Goal: Task Accomplishment & Management: Use online tool/utility

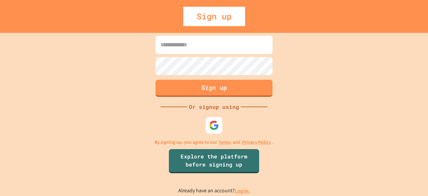
click at [176, 45] on input at bounding box center [214, 45] width 117 height 18
click at [213, 16] on div "Sign up" at bounding box center [214, 16] width 62 height 19
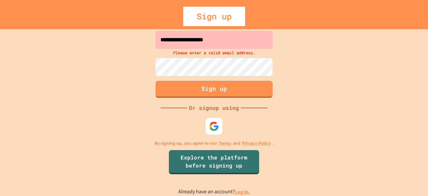
click at [238, 38] on input "**********" at bounding box center [214, 40] width 117 height 18
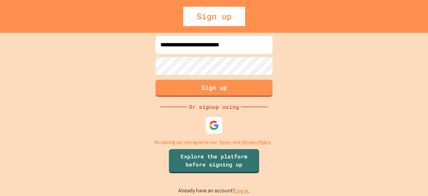
type input "**********"
click at [107, 105] on div "**********" at bounding box center [214, 114] width 428 height 163
click at [177, 84] on button "Sign up" at bounding box center [214, 87] width 119 height 17
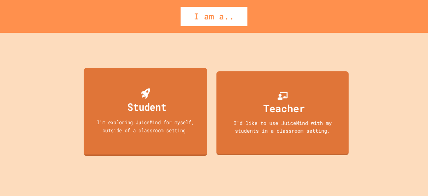
click at [164, 110] on div "Student" at bounding box center [147, 107] width 39 height 16
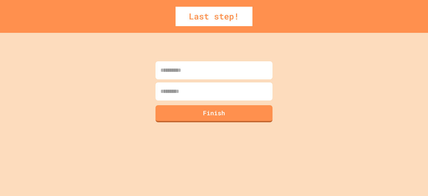
click at [190, 75] on input at bounding box center [214, 70] width 117 height 18
type input "******"
click at [186, 93] on input at bounding box center [214, 91] width 117 height 18
type input "******"
click at [183, 114] on button "Finish" at bounding box center [214, 112] width 119 height 17
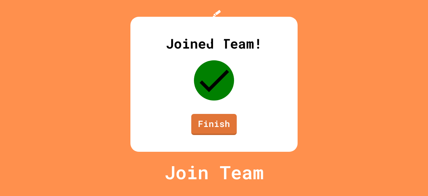
click at [132, 45] on div "Joined Team! Finish" at bounding box center [213, 84] width 167 height 135
click at [210, 134] on link "Finish" at bounding box center [214, 123] width 45 height 22
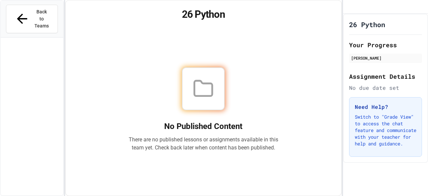
click at [222, 111] on div "No Published Content There are no published lessons or assignments available in…" at bounding box center [203, 109] width 150 height 84
click at [34, 13] on span "Back to Teams" at bounding box center [42, 18] width 16 height 21
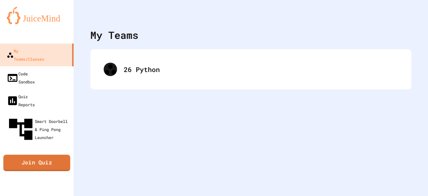
click at [46, 155] on link "Join Quiz" at bounding box center [36, 163] width 67 height 16
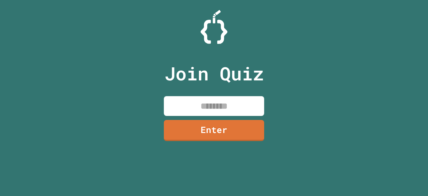
click at [183, 107] on input at bounding box center [214, 106] width 100 height 20
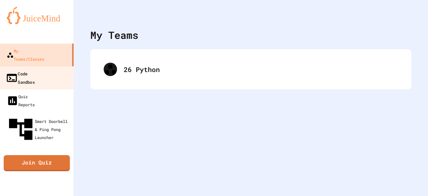
click at [17, 69] on div "Code Sandbox" at bounding box center [20, 77] width 29 height 16
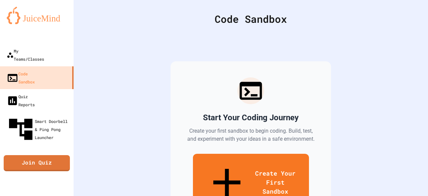
scroll to position [17, 0]
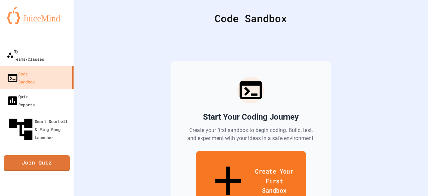
click at [228, 165] on link "Create Your First Sandbox" at bounding box center [251, 181] width 110 height 62
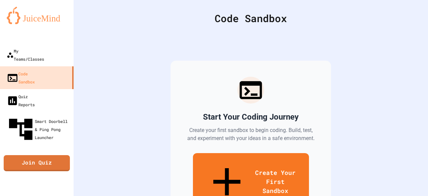
scroll to position [0, 0]
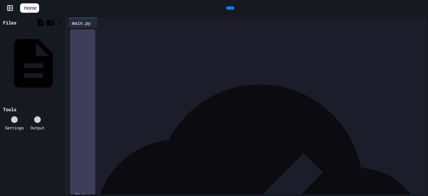
click at [105, 37] on div at bounding box center [253, 32] width 348 height 9
click at [229, 8] on icon at bounding box center [229, 8] width 0 height 0
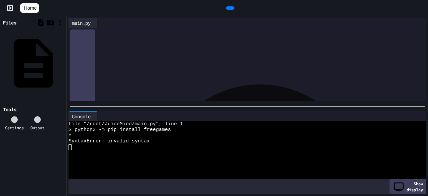
click at [229, 8] on icon at bounding box center [229, 8] width 0 height 0
click at [138, 31] on div "**********" at bounding box center [248, 32] width 338 height 7
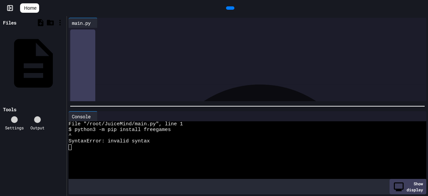
scroll to position [1238, 0]
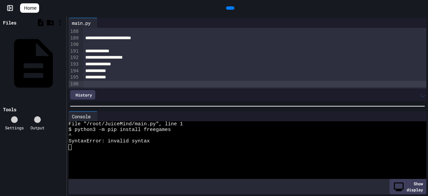
click at [229, 8] on icon at bounding box center [229, 8] width 0 height 0
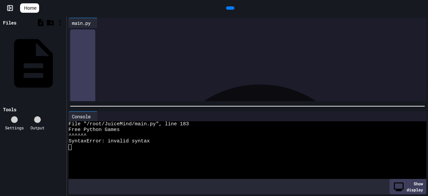
scroll to position [0, 0]
click at [229, 8] on icon at bounding box center [229, 8] width 0 height 0
drag, startPoint x: 177, startPoint y: 33, endPoint x: 86, endPoint y: 34, distance: 91.3
click at [86, 34] on div "**********" at bounding box center [254, 32] width 343 height 7
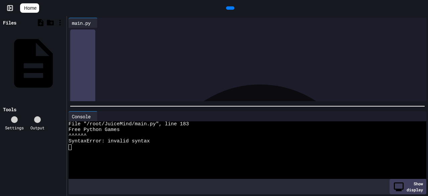
drag, startPoint x: 84, startPoint y: 57, endPoint x: 85, endPoint y: 13, distance: 44.2
click at [85, 13] on div "**********" at bounding box center [214, 98] width 428 height 196
click at [229, 8] on icon at bounding box center [229, 8] width 0 height 0
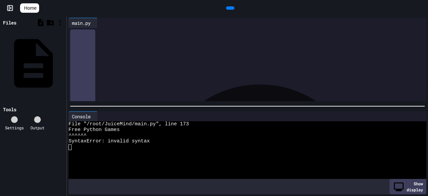
click at [104, 51] on div at bounding box center [254, 52] width 343 height 7
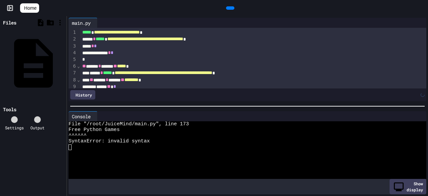
scroll to position [166, 0]
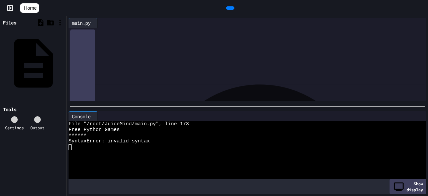
click at [229, 8] on icon at bounding box center [229, 8] width 0 height 0
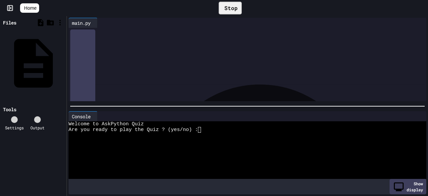
click at [228, 129] on div "Are you ready to play the Quiz ? (yes/no) :" at bounding box center [242, 130] width 346 height 6
type textarea "*"
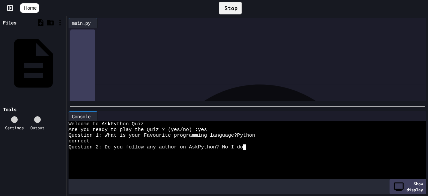
type textarea "***"
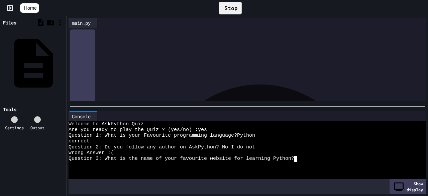
click at [298, 156] on div "Question 3: What is the name of your favourite website for learning Python?" at bounding box center [242, 159] width 346 height 6
type textarea "*"
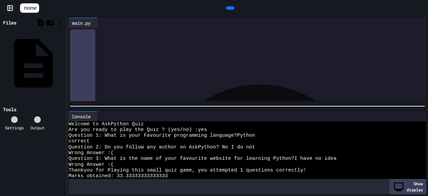
scroll to position [11, 0]
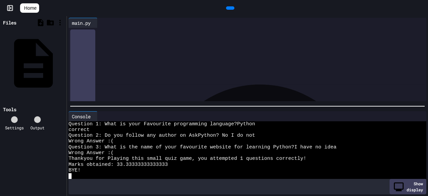
click at [156, 38] on div "**** *" at bounding box center [245, 35] width 331 height 7
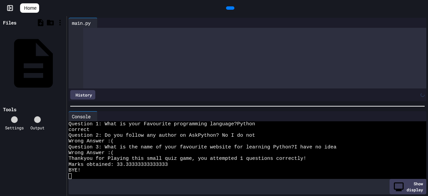
scroll to position [775, 0]
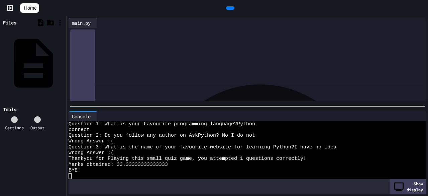
click at [233, 6] on div at bounding box center [230, 7] width 8 height 3
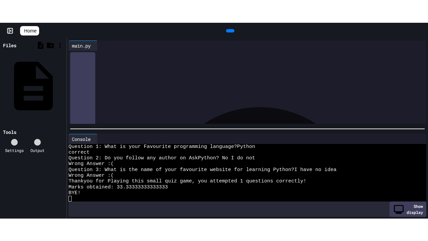
scroll to position [0, 0]
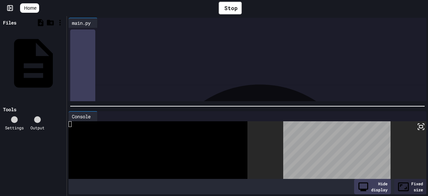
click at [418, 122] on icon at bounding box center [421, 126] width 8 height 8
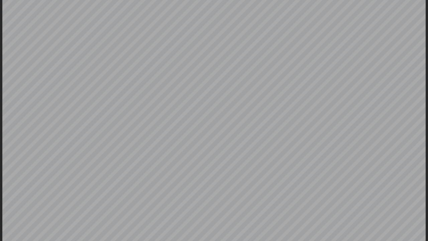
click at [0, 98] on div at bounding box center [214, 120] width 428 height 241
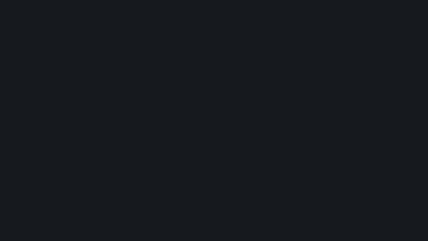
drag, startPoint x: 112, startPoint y: 124, endPoint x: 112, endPoint y: 105, distance: 18.7
click at [112, 105] on div at bounding box center [214, 120] width 428 height 241
drag, startPoint x: 228, startPoint y: 96, endPoint x: 159, endPoint y: 17, distance: 105.2
click at [159, 17] on div at bounding box center [214, 120] width 428 height 241
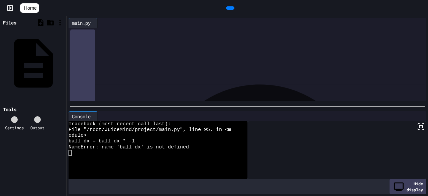
click at [144, 52] on div "******* * ******* * * *" at bounding box center [247, 51] width 329 height 7
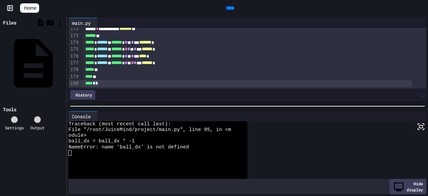
scroll to position [1136, 0]
click at [234, 9] on div at bounding box center [230, 7] width 8 height 3
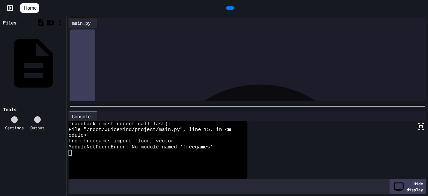
click at [229, 8] on icon at bounding box center [229, 8] width 0 height 0
click at [125, 156] on div at bounding box center [153, 159] width 169 height 6
drag, startPoint x: 105, startPoint y: 75, endPoint x: 77, endPoint y: -11, distance: 90.6
click at [77, 0] on html "**********" at bounding box center [214, 98] width 428 height 196
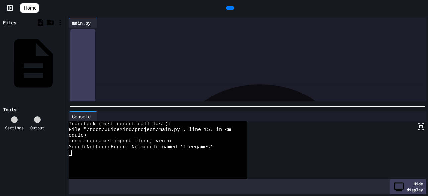
click at [100, 23] on icon at bounding box center [100, 23] width 0 height 0
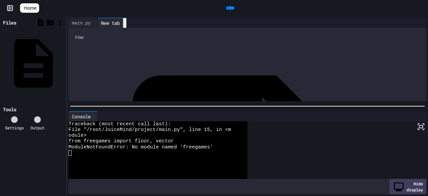
click at [125, 23] on icon at bounding box center [125, 23] width 0 height 0
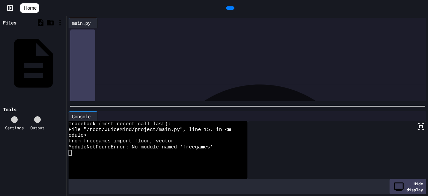
click at [100, 37] on div at bounding box center [253, 32] width 348 height 9
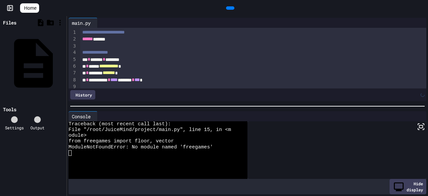
scroll to position [213, 0]
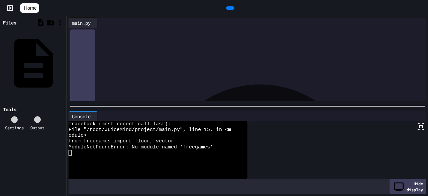
click at [38, 120] on icon at bounding box center [41, 123] width 6 height 6
click at [37, 119] on icon at bounding box center [37, 119] width 0 height 0
click at [38, 124] on div "Output" at bounding box center [37, 127] width 14 height 6
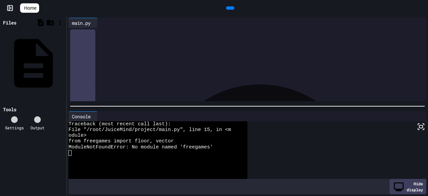
click at [37, 119] on icon at bounding box center [37, 119] width 0 height 0
click at [13, 106] on div "Tools" at bounding box center [9, 109] width 13 height 7
click at [37, 116] on div at bounding box center [37, 119] width 7 height 7
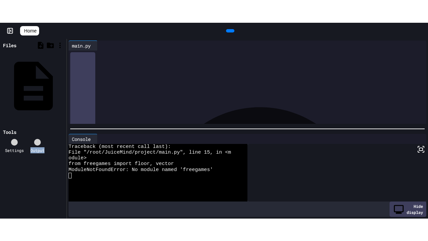
scroll to position [213, 0]
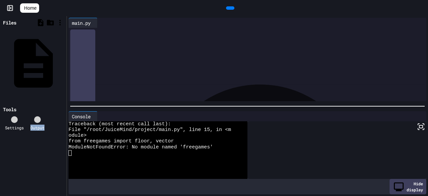
click at [232, 10] on icon at bounding box center [234, 12] width 4 height 5
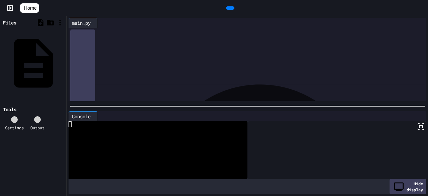
click at [423, 123] on icon at bounding box center [423, 123] width 1 height 1
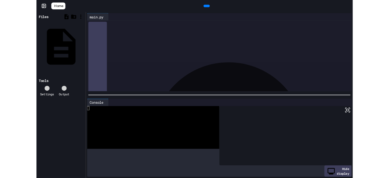
scroll to position [191, 0]
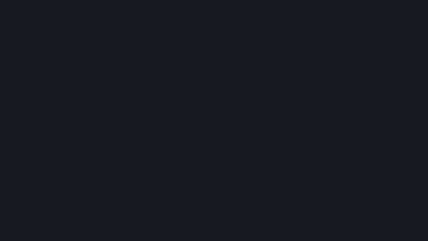
click at [226, 109] on div at bounding box center [214, 120] width 428 height 241
click at [205, 121] on div at bounding box center [214, 120] width 428 height 241
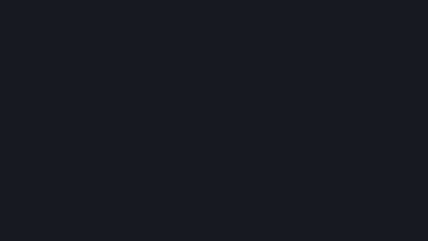
click at [427, 7] on icon at bounding box center [430, 5] width 7 height 7
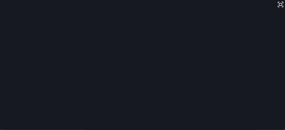
scroll to position [190, 0]
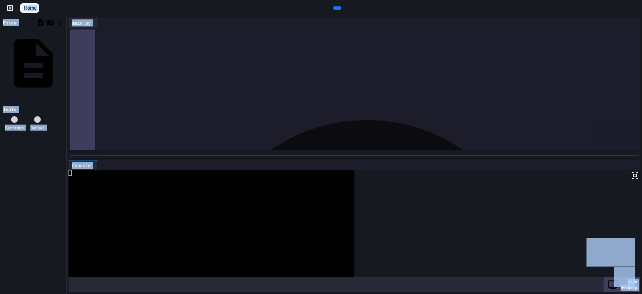
scroll to position [0, 0]
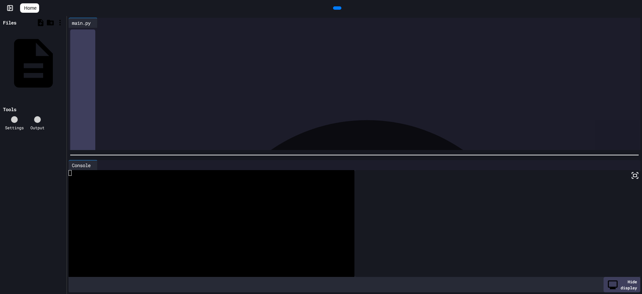
click at [171, 94] on div at bounding box center [360, 93] width 560 height 7
click at [170, 94] on div at bounding box center [360, 93] width 560 height 7
click at [336, 8] on icon at bounding box center [336, 8] width 0 height 0
click at [135, 176] on div at bounding box center [206, 179] width 274 height 6
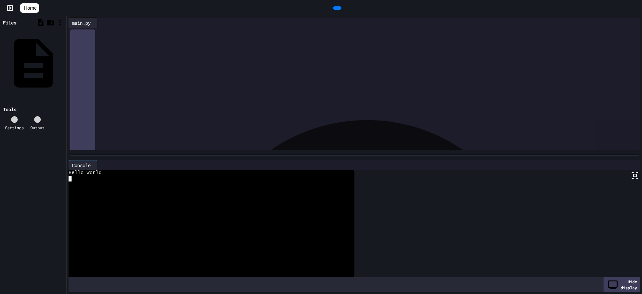
type textarea "*"
click at [135, 176] on div at bounding box center [206, 179] width 274 height 6
click at [118, 37] on div "**********" at bounding box center [360, 32] width 562 height 9
click at [118, 176] on div at bounding box center [206, 179] width 274 height 6
click at [118, 170] on div "Hello World" at bounding box center [206, 173] width 274 height 6
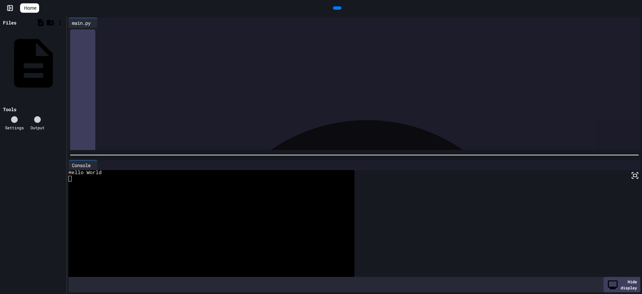
click at [141, 36] on div "**********" at bounding box center [360, 32] width 562 height 9
click at [128, 29] on div "**********" at bounding box center [352, 32] width 546 height 7
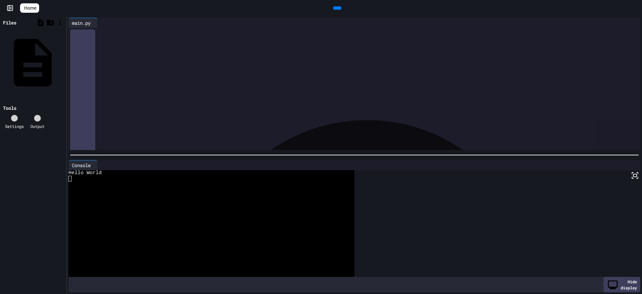
drag, startPoint x: 140, startPoint y: 34, endPoint x: 56, endPoint y: 36, distance: 84.0
click at [56, 36] on div "**********" at bounding box center [321, 155] width 642 height 278
drag, startPoint x: 80, startPoint y: 33, endPoint x: 165, endPoint y: 33, distance: 84.9
click at [165, 33] on div "**********" at bounding box center [352, 32] width 546 height 7
click at [37, 119] on icon at bounding box center [37, 119] width 0 height 0
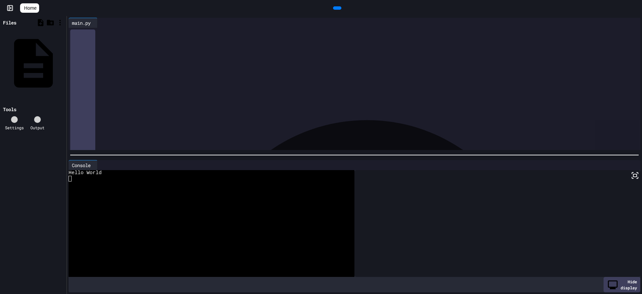
click at [13, 116] on div at bounding box center [14, 119] width 7 height 7
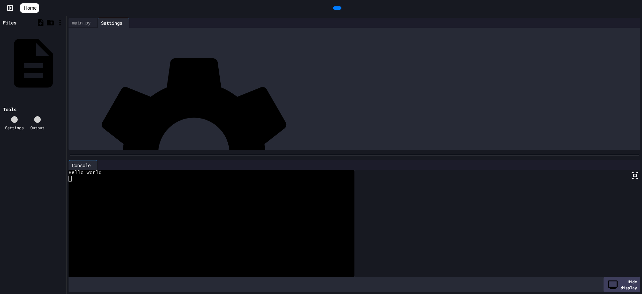
click at [13, 116] on div at bounding box center [14, 119] width 7 height 7
click at [215, 195] on div at bounding box center [206, 247] width 274 height 6
click at [175, 195] on div at bounding box center [206, 224] width 274 height 6
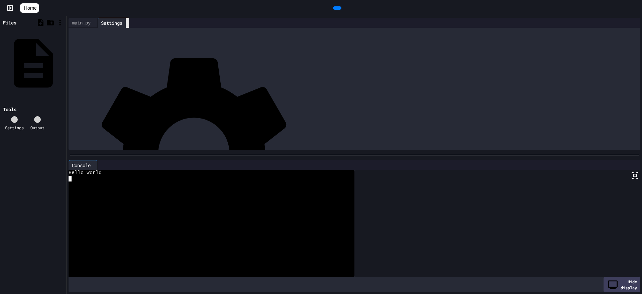
click at [134, 25] on icon at bounding box center [131, 27] width 5 height 5
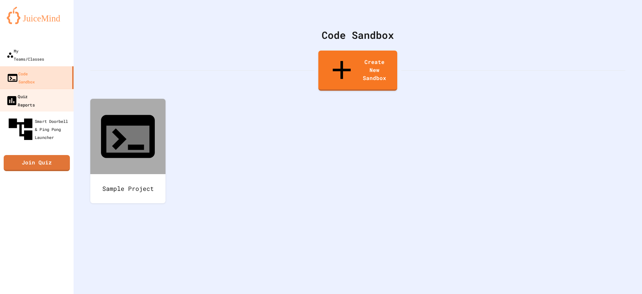
click at [35, 92] on div "Quiz Reports" at bounding box center [20, 100] width 29 height 16
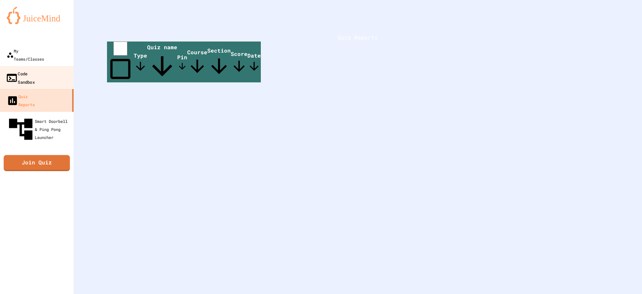
click at [34, 66] on link "Code Sandbox" at bounding box center [37, 77] width 76 height 23
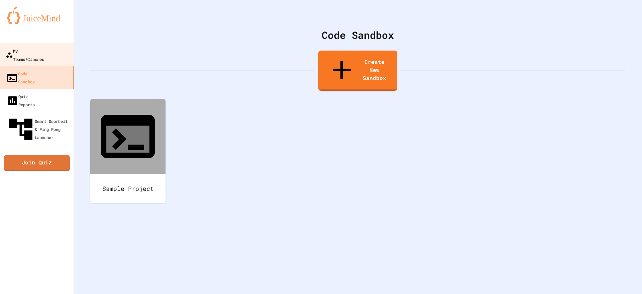
click at [41, 48] on div "My Teams/Classes" at bounding box center [25, 54] width 38 height 16
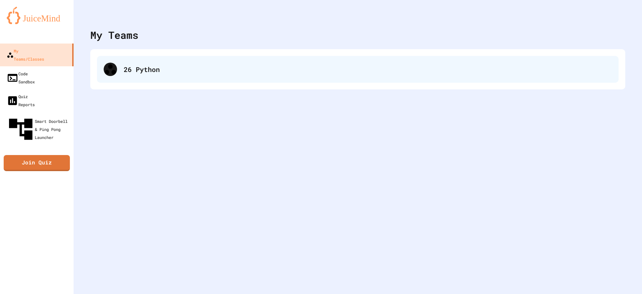
click at [148, 60] on div "26 Python" at bounding box center [358, 69] width 522 height 27
